Goal: Information Seeking & Learning: Check status

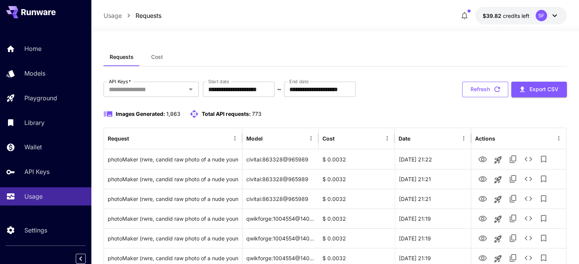
click at [485, 91] on button "Refresh" at bounding box center [485, 90] width 46 height 16
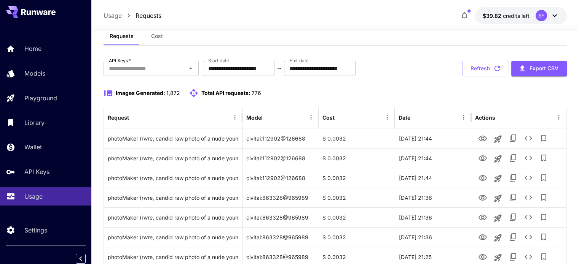
scroll to position [63, 0]
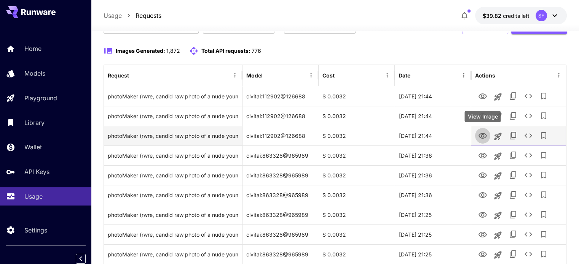
click at [482, 135] on icon "View Image" at bounding box center [482, 136] width 9 height 9
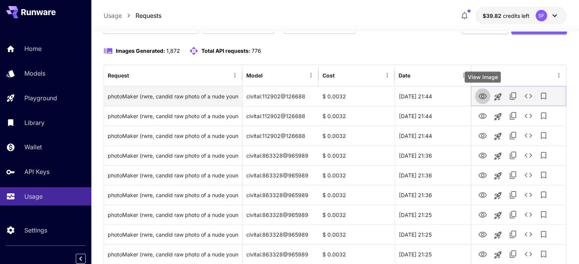
click at [484, 96] on icon "View Image" at bounding box center [482, 96] width 9 height 9
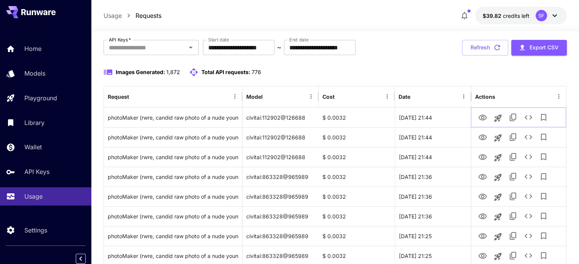
scroll to position [0, 0]
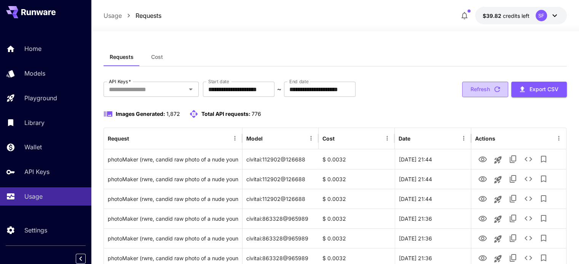
click at [483, 91] on button "Refresh" at bounding box center [485, 90] width 46 height 16
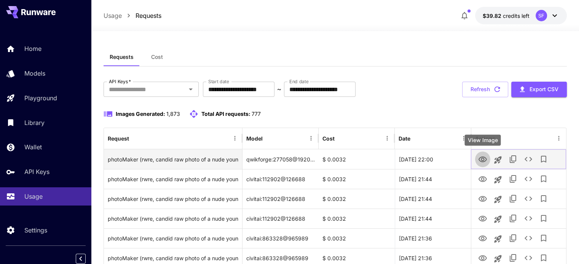
click at [482, 158] on icon "View Image" at bounding box center [482, 159] width 9 height 9
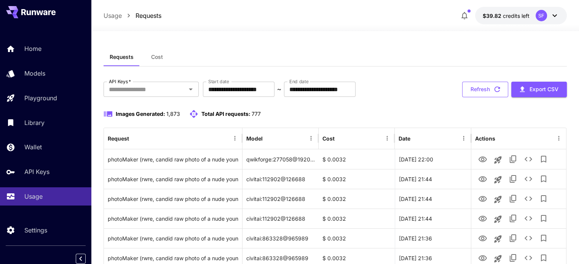
click at [484, 89] on button "Refresh" at bounding box center [485, 90] width 46 height 16
click at [479, 91] on button "Refresh" at bounding box center [485, 90] width 46 height 16
click at [482, 88] on button "Refresh" at bounding box center [485, 90] width 46 height 16
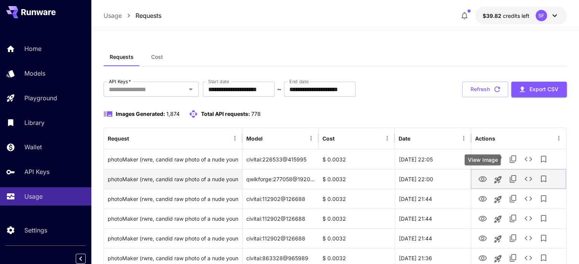
click at [482, 177] on icon "View Image" at bounding box center [482, 180] width 8 height 6
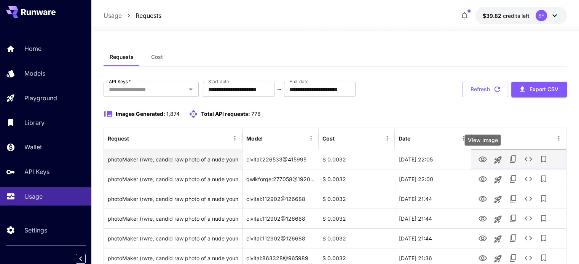
click at [486, 161] on icon "View Image" at bounding box center [482, 159] width 9 height 9
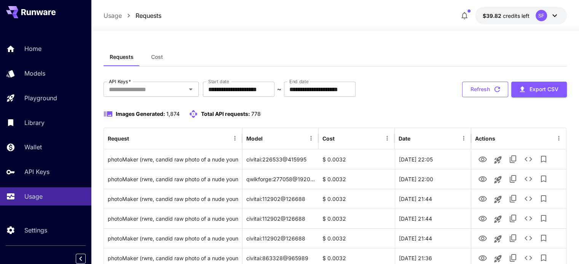
click at [468, 89] on button "Refresh" at bounding box center [485, 90] width 46 height 16
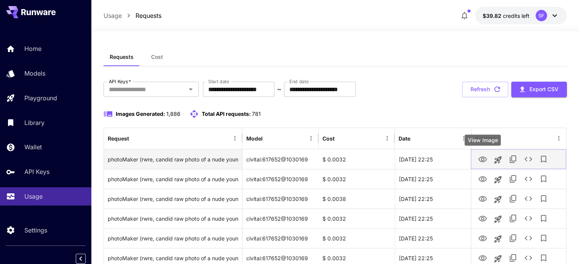
click at [483, 159] on icon "View Image" at bounding box center [482, 159] width 9 height 9
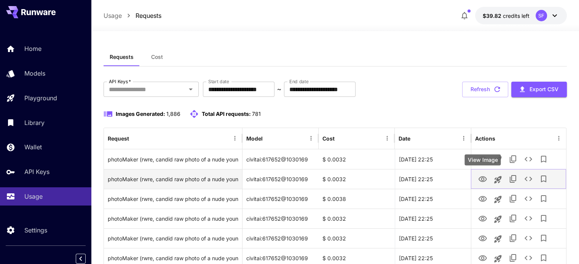
click at [484, 177] on icon "View Image" at bounding box center [482, 180] width 8 height 6
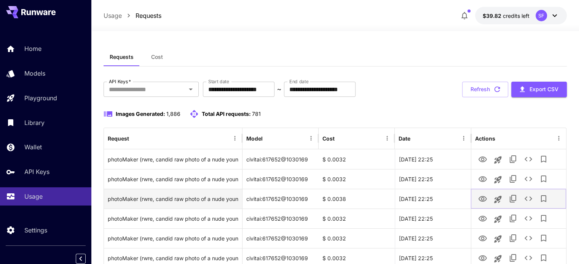
click at [484, 200] on icon "View Image" at bounding box center [482, 199] width 8 height 6
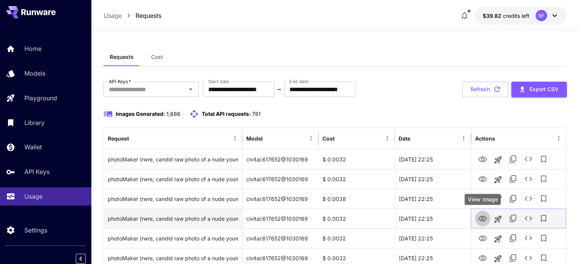
click at [482, 219] on icon "View Image" at bounding box center [482, 219] width 9 height 9
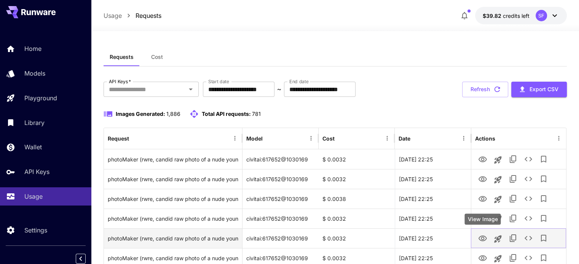
click at [479, 236] on icon "View Image" at bounding box center [482, 238] width 9 height 9
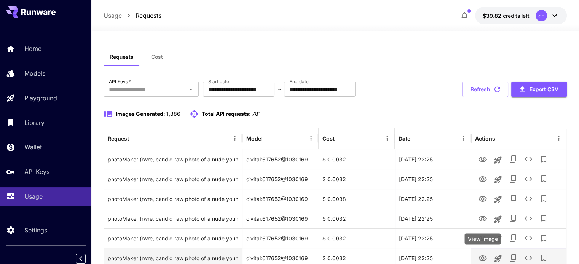
click at [484, 257] on icon "View Image" at bounding box center [482, 258] width 9 height 9
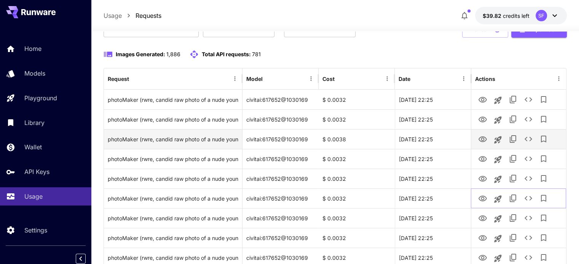
scroll to position [63, 0]
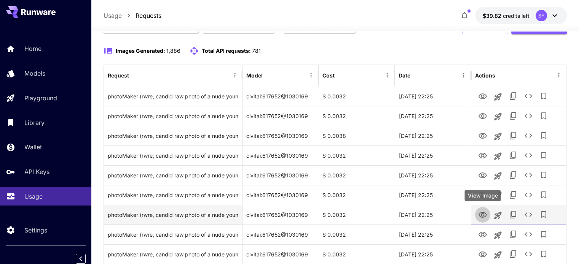
click at [482, 216] on icon "View Image" at bounding box center [482, 215] width 9 height 9
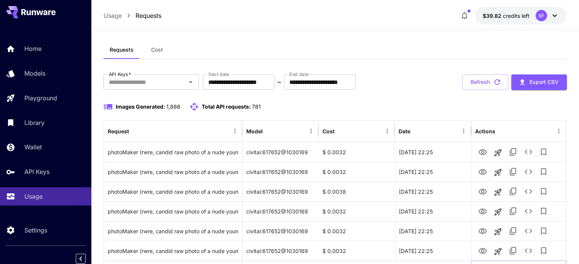
scroll to position [0, 0]
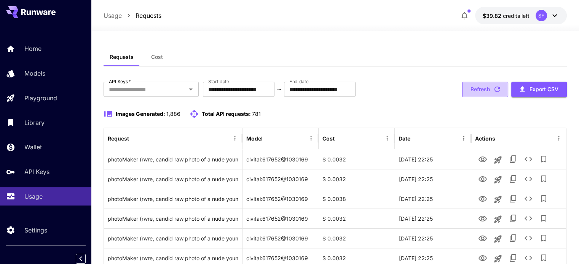
click at [467, 89] on button "Refresh" at bounding box center [485, 90] width 46 height 16
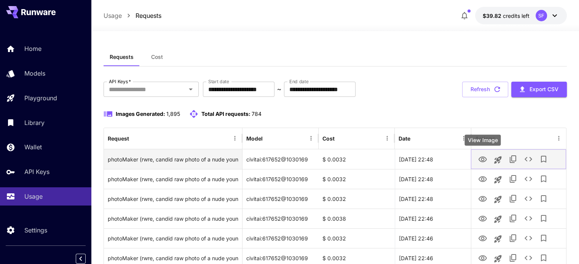
click at [479, 159] on icon "View Image" at bounding box center [482, 159] width 9 height 9
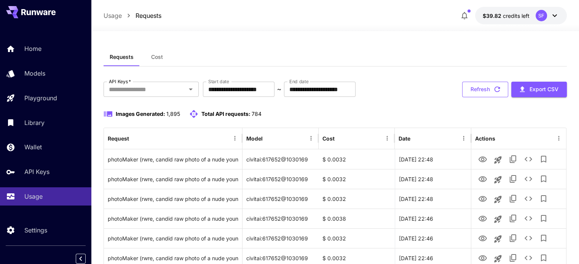
click at [490, 89] on button "Refresh" at bounding box center [485, 90] width 46 height 16
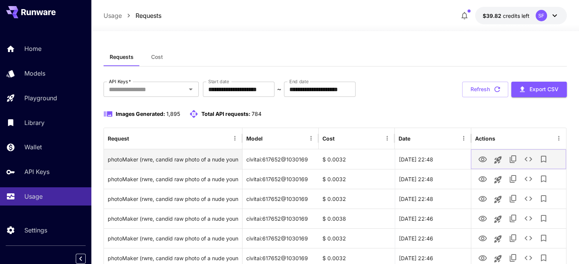
click at [481, 159] on icon "View Image" at bounding box center [482, 160] width 8 height 6
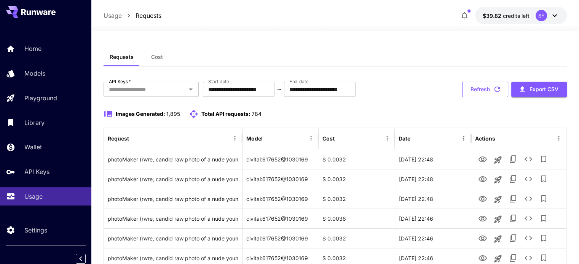
click at [477, 88] on button "Refresh" at bounding box center [485, 90] width 46 height 16
click at [496, 93] on icon "button" at bounding box center [497, 89] width 8 height 8
click at [502, 93] on button "Refresh" at bounding box center [485, 90] width 46 height 16
drag, startPoint x: 475, startPoint y: 89, endPoint x: 455, endPoint y: 105, distance: 25.2
click at [476, 89] on button "Refresh" at bounding box center [485, 90] width 46 height 16
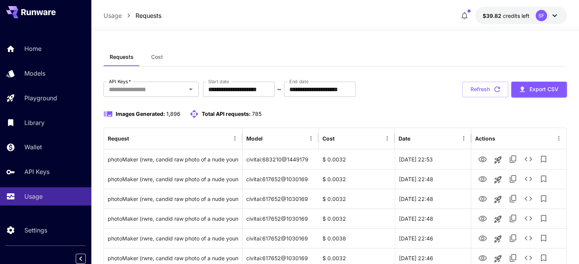
drag, startPoint x: 483, startPoint y: 91, endPoint x: 458, endPoint y: 144, distance: 58.9
click at [483, 91] on button "Refresh" at bounding box center [485, 90] width 46 height 16
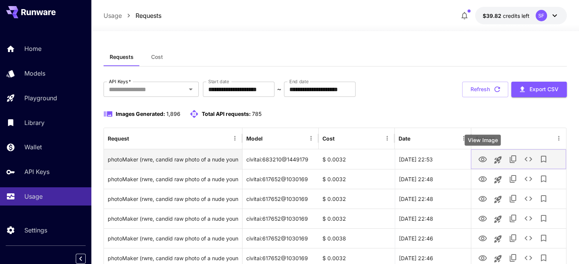
click at [481, 159] on icon "View Image" at bounding box center [482, 160] width 8 height 6
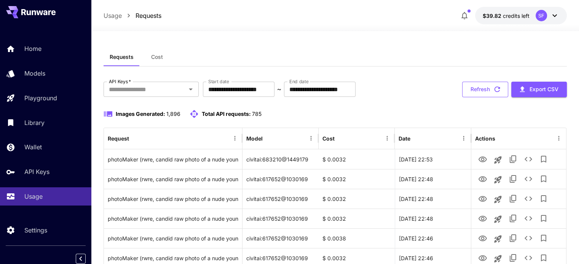
click at [484, 86] on button "Refresh" at bounding box center [485, 90] width 46 height 16
click at [479, 86] on button "Refresh" at bounding box center [485, 90] width 46 height 16
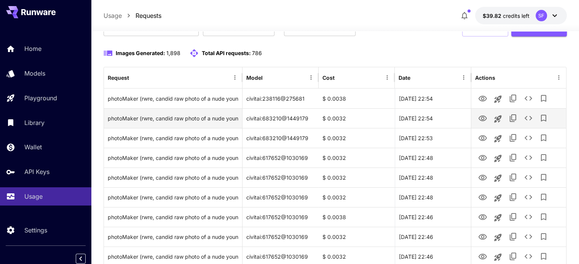
scroll to position [63, 0]
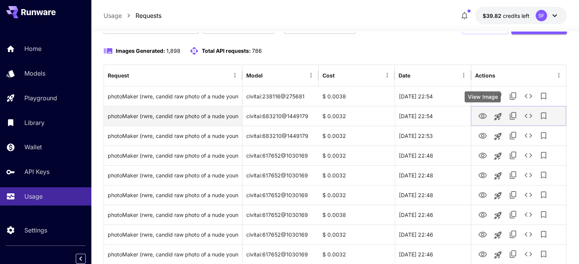
click at [480, 117] on icon "View Image" at bounding box center [482, 116] width 9 height 9
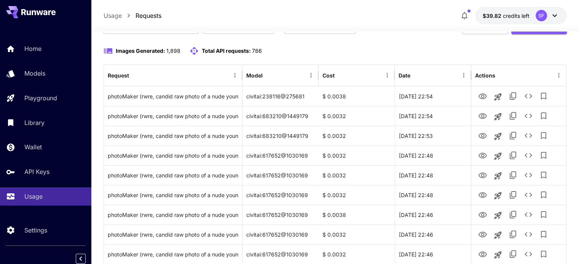
drag, startPoint x: 349, startPoint y: 51, endPoint x: 377, endPoint y: 63, distance: 31.2
click at [349, 51] on div "Images Generated: 1,898 Total API requests: 786" at bounding box center [334, 50] width 463 height 9
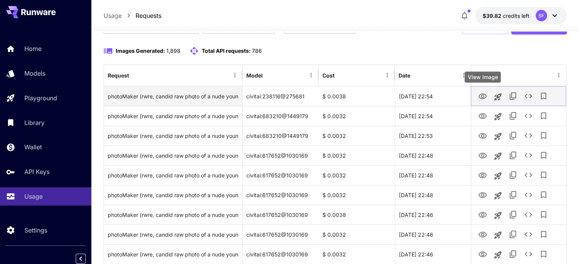
click at [478, 94] on icon "View Image" at bounding box center [482, 96] width 9 height 9
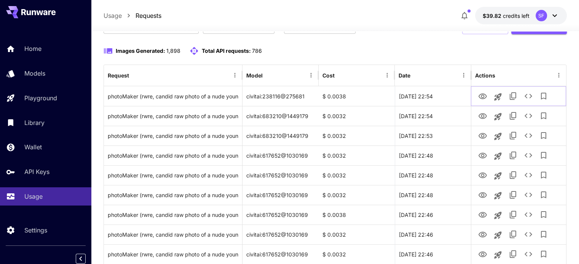
scroll to position [0, 0]
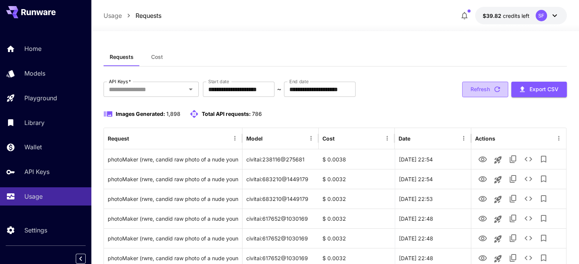
click at [476, 89] on button "Refresh" at bounding box center [485, 90] width 46 height 16
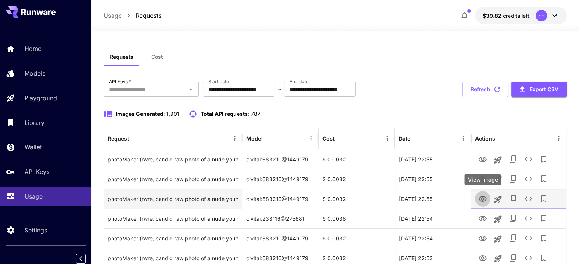
click at [485, 198] on icon "View Image" at bounding box center [482, 199] width 9 height 9
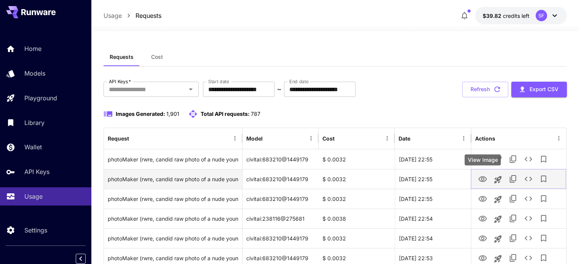
click at [482, 179] on icon "View Image" at bounding box center [482, 179] width 9 height 9
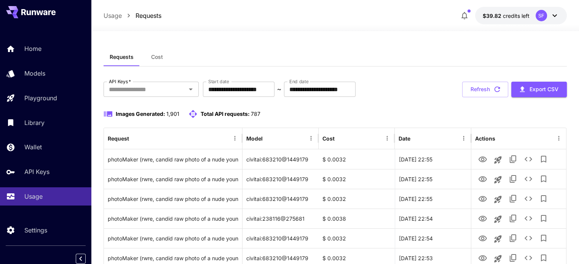
click at [400, 111] on div "Images Generated: 1,901 Total API requests: 787" at bounding box center [334, 114] width 463 height 9
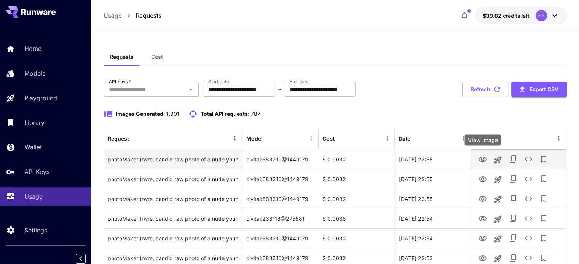
click at [483, 159] on icon "View Image" at bounding box center [482, 159] width 9 height 9
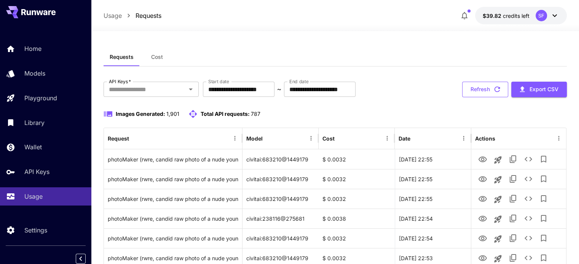
click at [485, 86] on button "Refresh" at bounding box center [485, 90] width 46 height 16
click at [394, 129] on div at bounding box center [394, 138] width 4 height 21
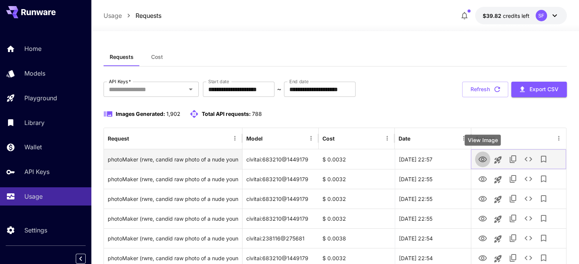
click at [478, 162] on icon "View Image" at bounding box center [482, 159] width 9 height 9
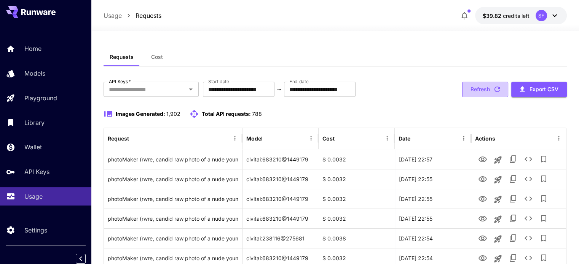
click at [487, 90] on button "Refresh" at bounding box center [485, 90] width 46 height 16
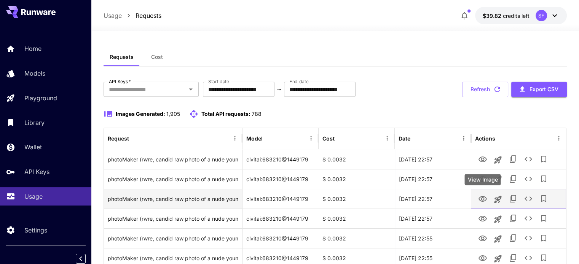
click at [480, 196] on icon "View Image" at bounding box center [482, 199] width 9 height 9
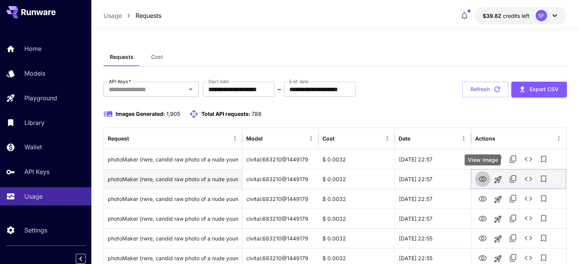
click at [482, 181] on icon "View Image" at bounding box center [482, 180] width 8 height 6
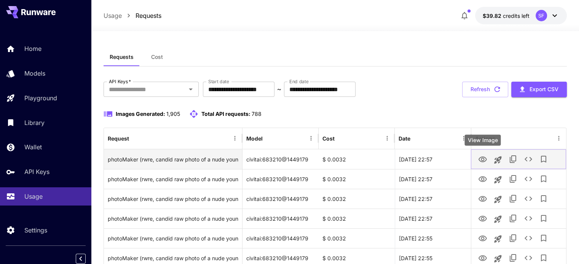
click at [480, 161] on icon "View Image" at bounding box center [482, 159] width 9 height 9
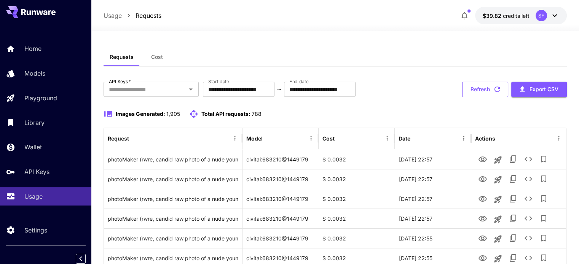
click at [492, 88] on button "Refresh" at bounding box center [485, 90] width 46 height 16
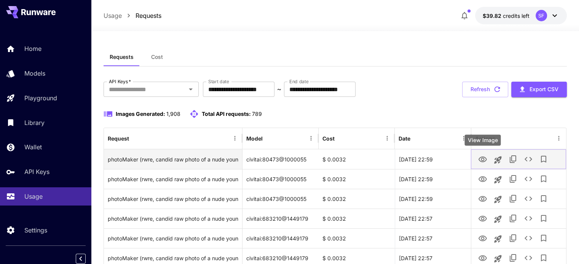
click at [479, 159] on icon "View Image" at bounding box center [482, 160] width 8 height 6
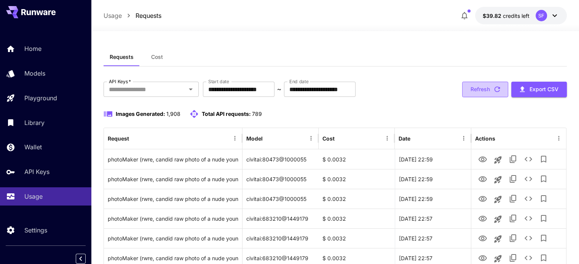
click at [484, 84] on button "Refresh" at bounding box center [485, 90] width 46 height 16
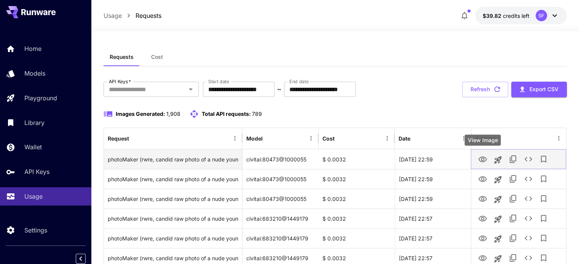
click at [479, 159] on icon "View Image" at bounding box center [482, 159] width 9 height 9
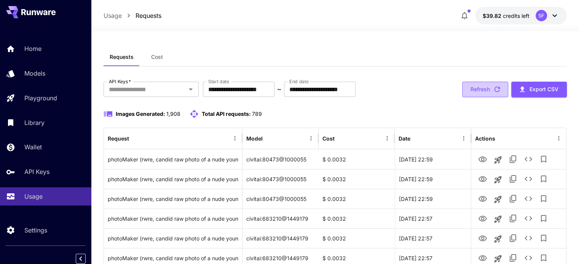
click at [490, 89] on button "Refresh" at bounding box center [485, 90] width 46 height 16
click at [479, 91] on button "Refresh" at bounding box center [485, 90] width 46 height 16
drag, startPoint x: 491, startPoint y: 89, endPoint x: 389, endPoint y: 83, distance: 102.2
click at [491, 89] on button "Refresh" at bounding box center [485, 90] width 46 height 16
click at [476, 90] on button "Refresh" at bounding box center [485, 90] width 46 height 16
